Goal: Transaction & Acquisition: Purchase product/service

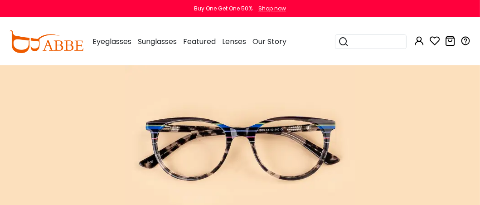
type input "**********"
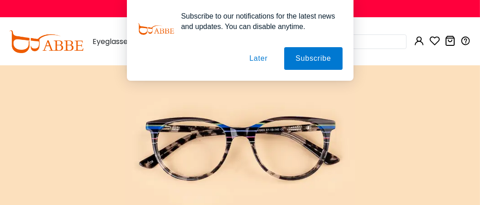
click at [0, 0] on button "Later" at bounding box center [0, 0] width 0 height 0
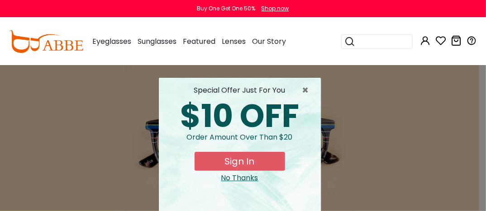
click at [246, 163] on button "Sign In" at bounding box center [240, 161] width 91 height 19
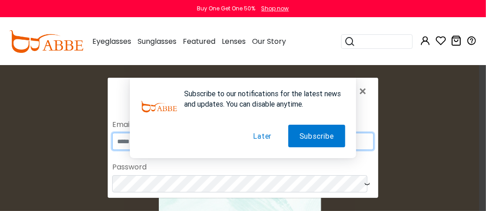
type input "**********"
click at [259, 136] on button "Later" at bounding box center [261, 136] width 41 height 23
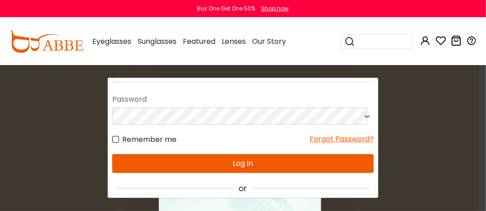
scroll to position [72, 0]
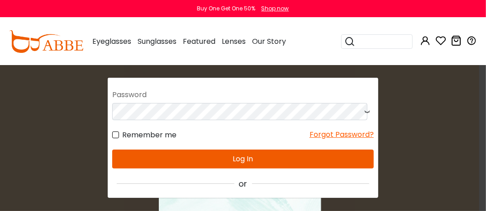
click at [254, 154] on button "Log In" at bounding box center [243, 159] width 262 height 19
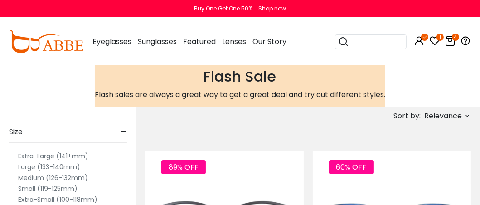
scroll to position [174, 0]
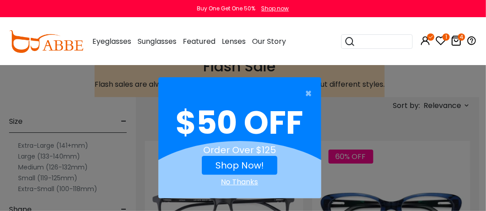
drag, startPoint x: 485, startPoint y: 16, endPoint x: 487, endPoint y: 22, distance: 6.6
click at [307, 93] on span "×" at bounding box center [311, 94] width 11 height 18
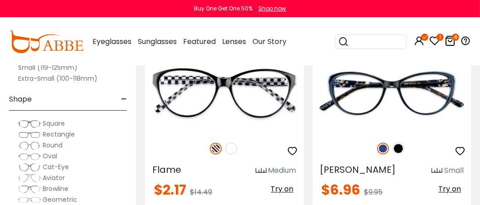
scroll to position [1588, 0]
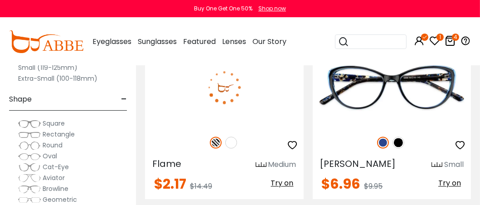
click at [252, 102] on img at bounding box center [224, 87] width 158 height 79
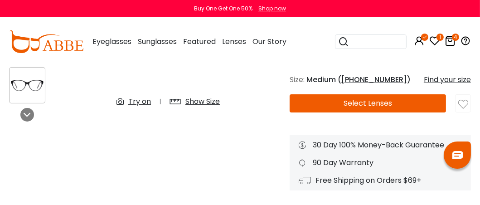
scroll to position [181, 0]
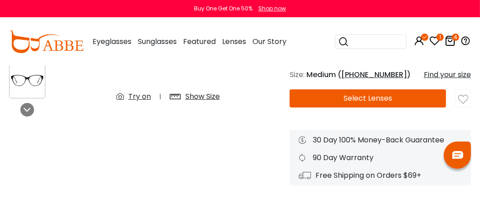
click at [202, 101] on div "Show Size" at bounding box center [202, 96] width 34 height 11
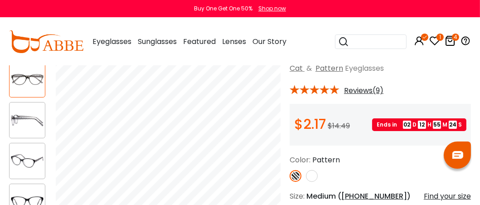
scroll to position [54, 0]
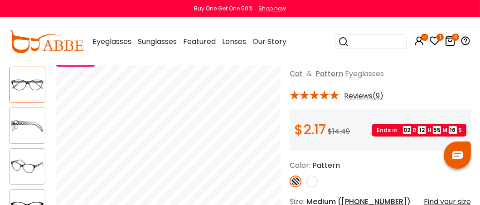
click at [452, 40] on icon "4" at bounding box center [454, 37] width 7 height 7
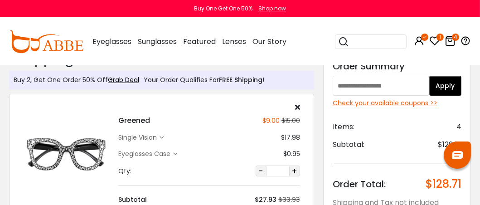
scroll to position [18, 0]
click at [297, 107] on icon at bounding box center [297, 107] width 5 height 7
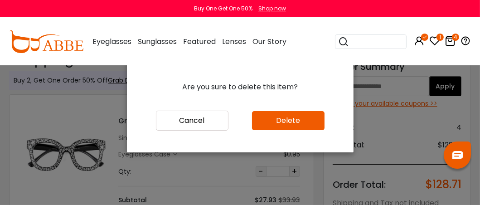
click at [278, 125] on button "Delete" at bounding box center [288, 120] width 72 height 19
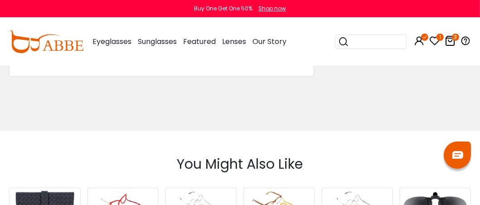
scroll to position [507, 0]
